Goal: Transaction & Acquisition: Purchase product/service

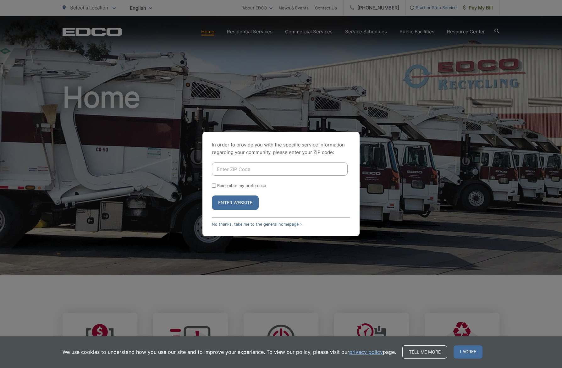
click at [245, 171] on input "Enter ZIP Code" at bounding box center [280, 169] width 136 height 13
type input "92069"
click at [233, 186] on label "Remember my preference" at bounding box center [241, 185] width 49 height 5
click at [216, 186] on input "Remember my preference" at bounding box center [214, 186] width 4 height 4
checkbox input "true"
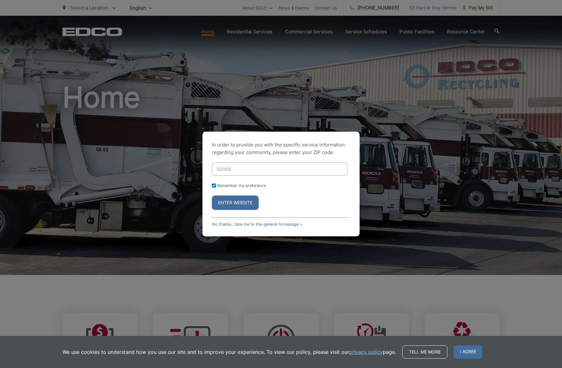
checkbox input "true"
click at [233, 199] on button "Enter Website" at bounding box center [235, 203] width 47 height 14
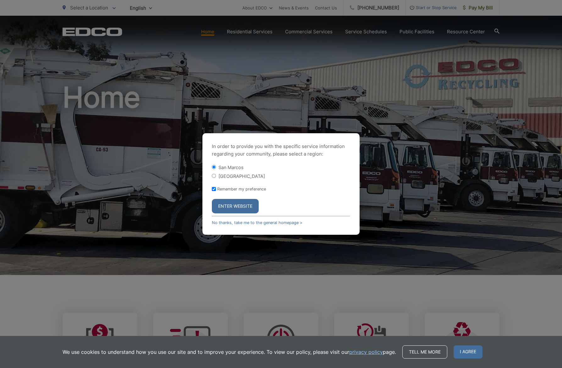
click at [236, 204] on button "Enter Website" at bounding box center [235, 206] width 47 height 14
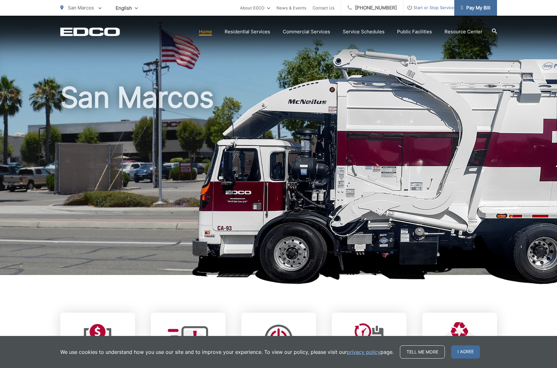
click at [490, 6] on span "Pay My Bill" at bounding box center [476, 8] width 30 height 8
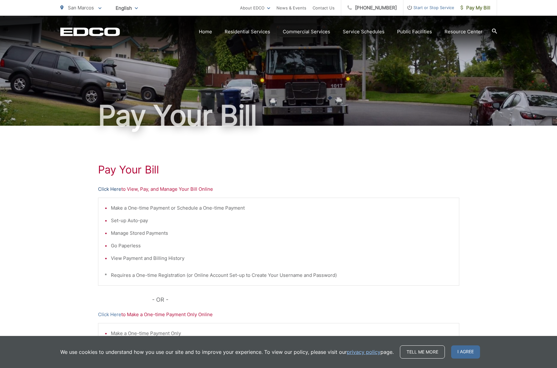
click at [112, 189] on link "Click Here" at bounding box center [109, 189] width 23 height 8
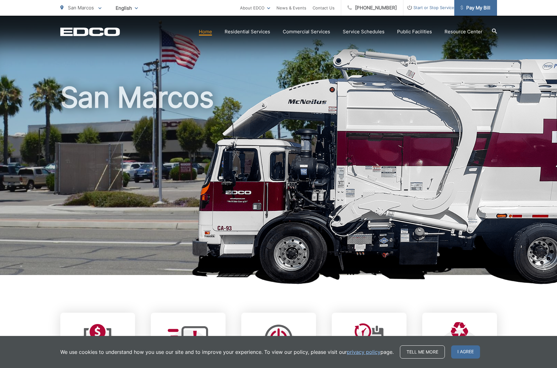
click at [471, 9] on span "Pay My Bill" at bounding box center [476, 8] width 30 height 8
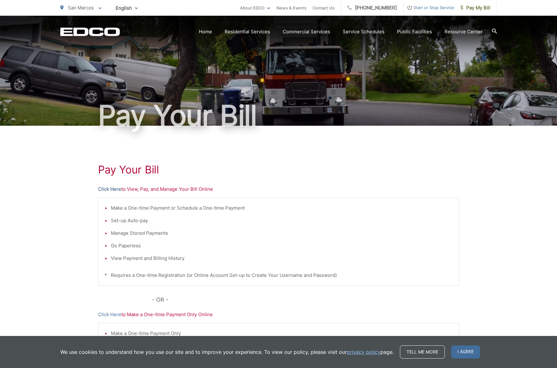
click at [116, 191] on link "Click Here" at bounding box center [109, 189] width 23 height 8
